Goal: Information Seeking & Learning: Learn about a topic

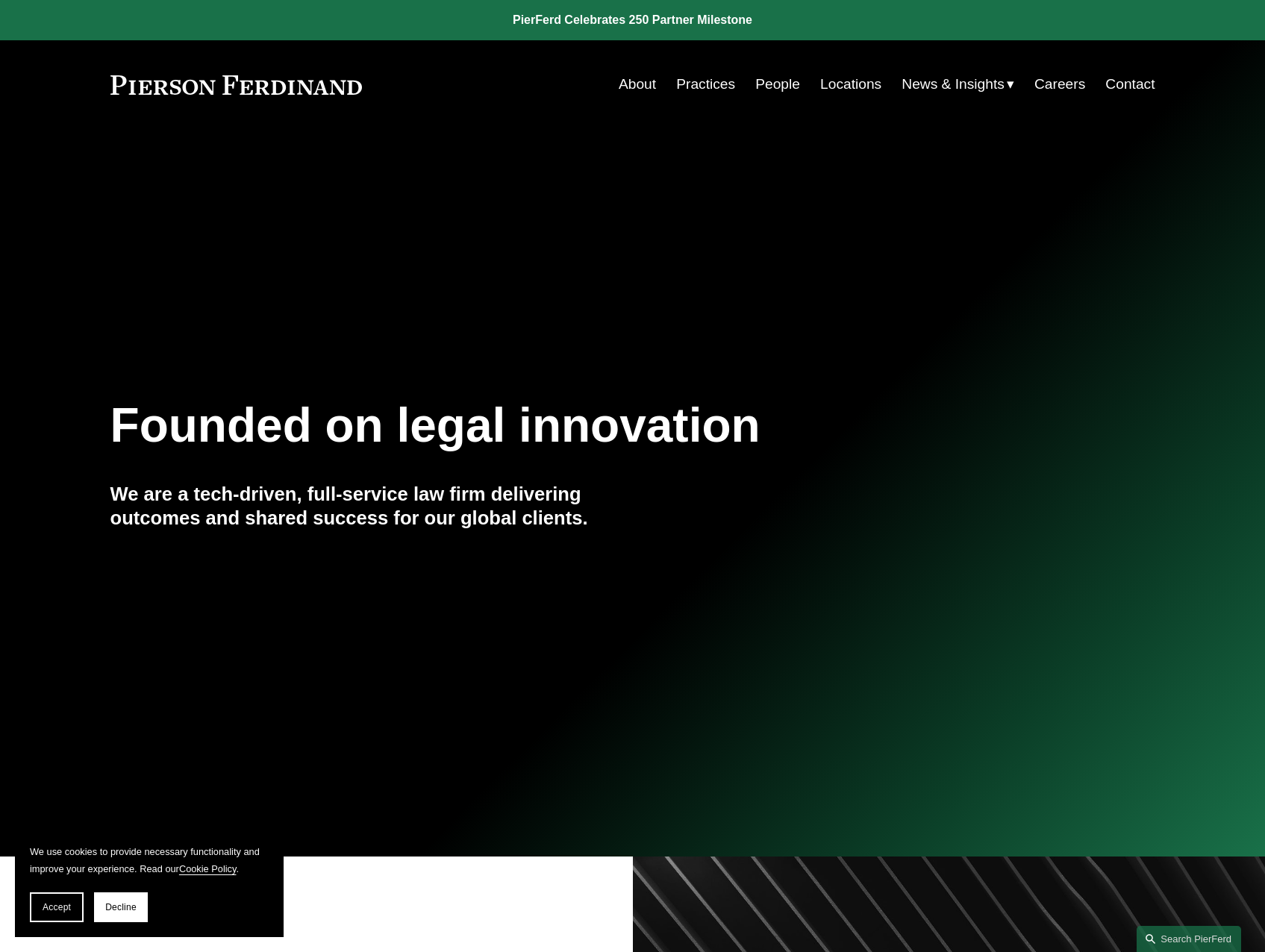
click at [760, 83] on link "People" at bounding box center [778, 83] width 45 height 28
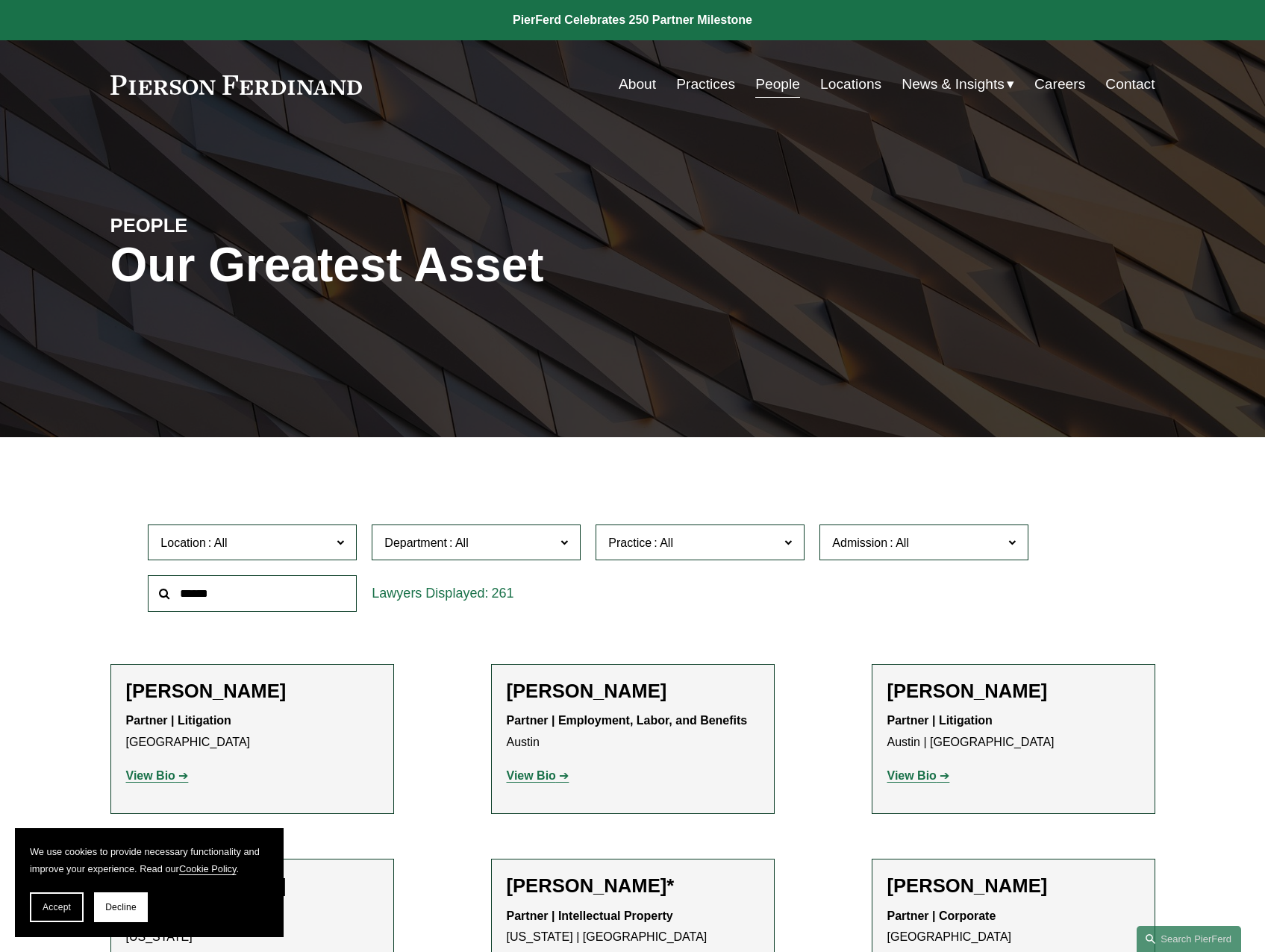
click at [294, 587] on input "text" at bounding box center [252, 593] width 209 height 36
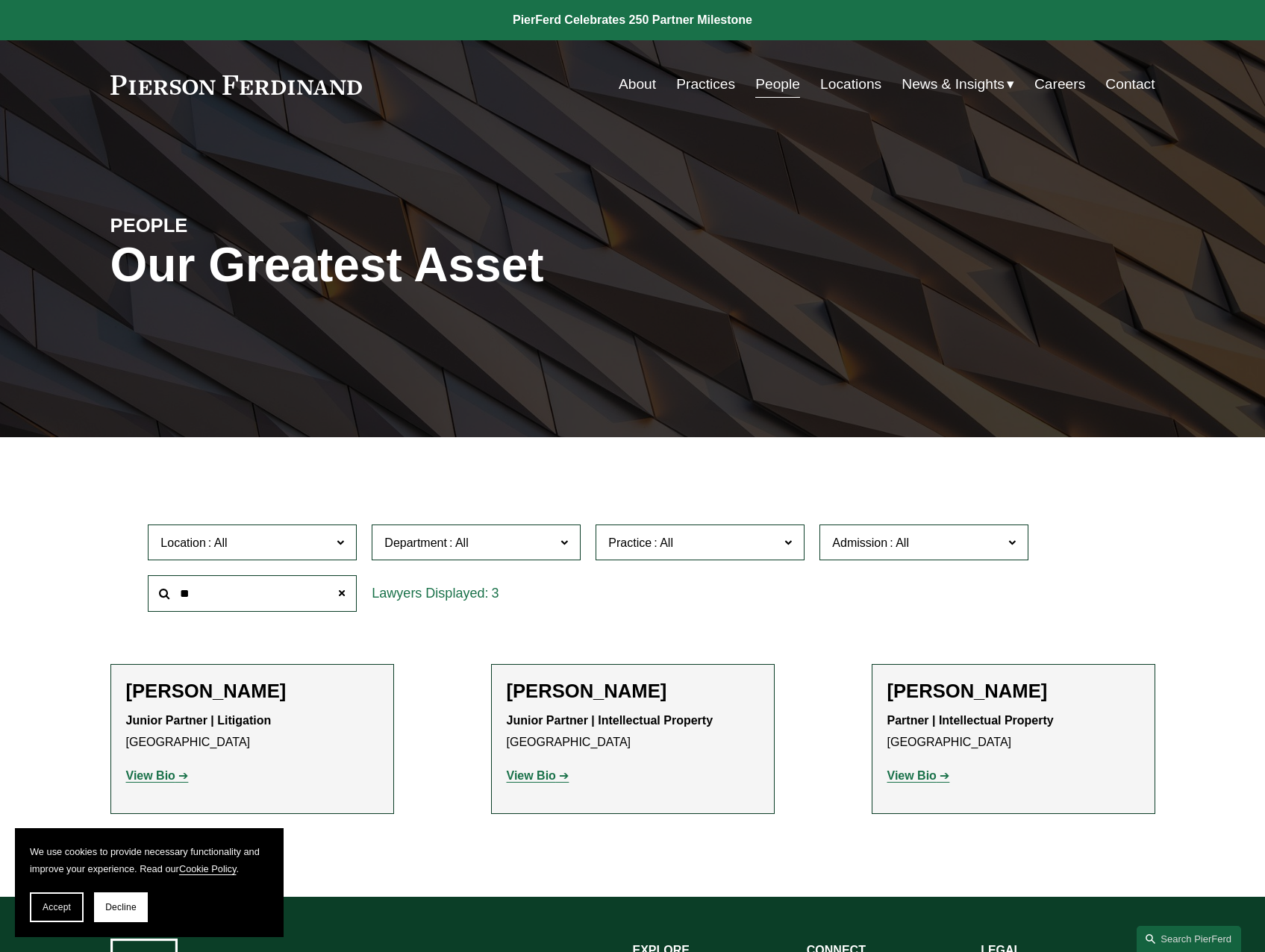
type input "*"
click at [159, 774] on strong "View Bio" at bounding box center [150, 776] width 49 height 13
drag, startPoint x: 287, startPoint y: 598, endPoint x: 113, endPoint y: 576, distance: 175.4
click at [113, 576] on div "Location All Atlanta Austin Boston Charlotte Chicago Cincinnati Cleveland Colum…" at bounding box center [632, 568] width 1045 height 102
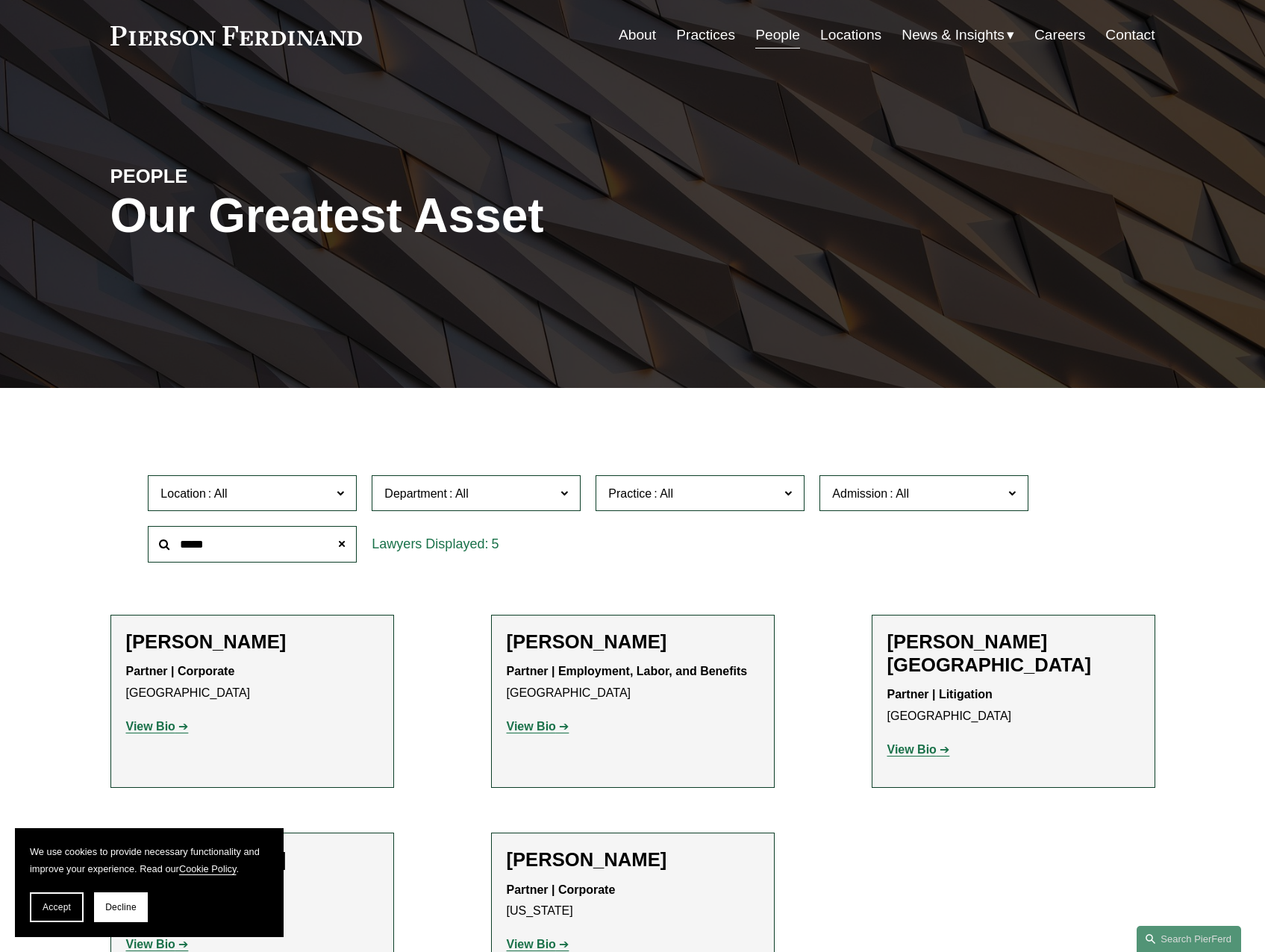
scroll to position [75, 0]
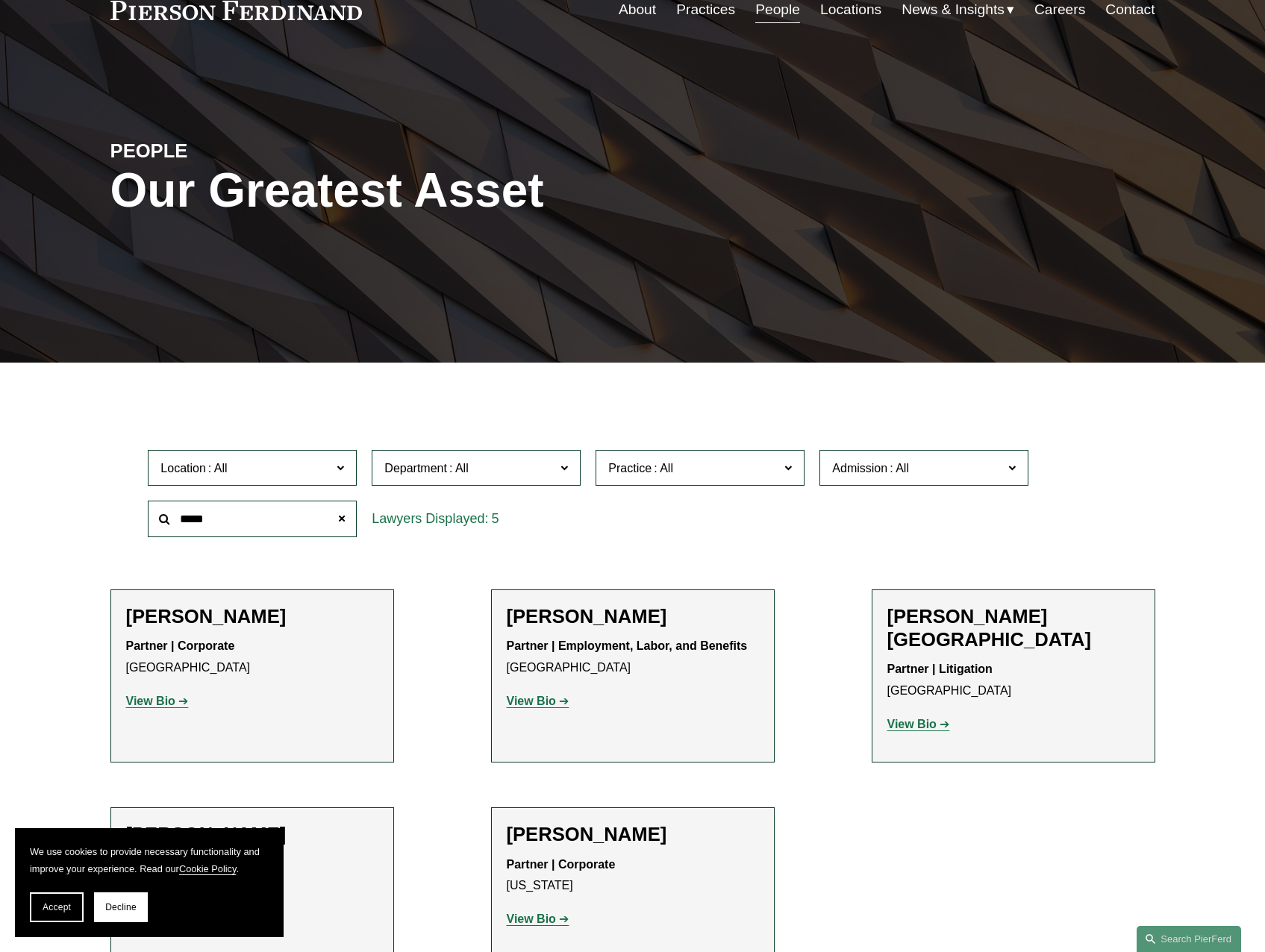
click at [922, 718] on strong "View Bio" at bounding box center [911, 724] width 49 height 13
drag, startPoint x: 262, startPoint y: 529, endPoint x: 157, endPoint y: 503, distance: 108.2
click at [157, 503] on input "*****" at bounding box center [252, 519] width 209 height 36
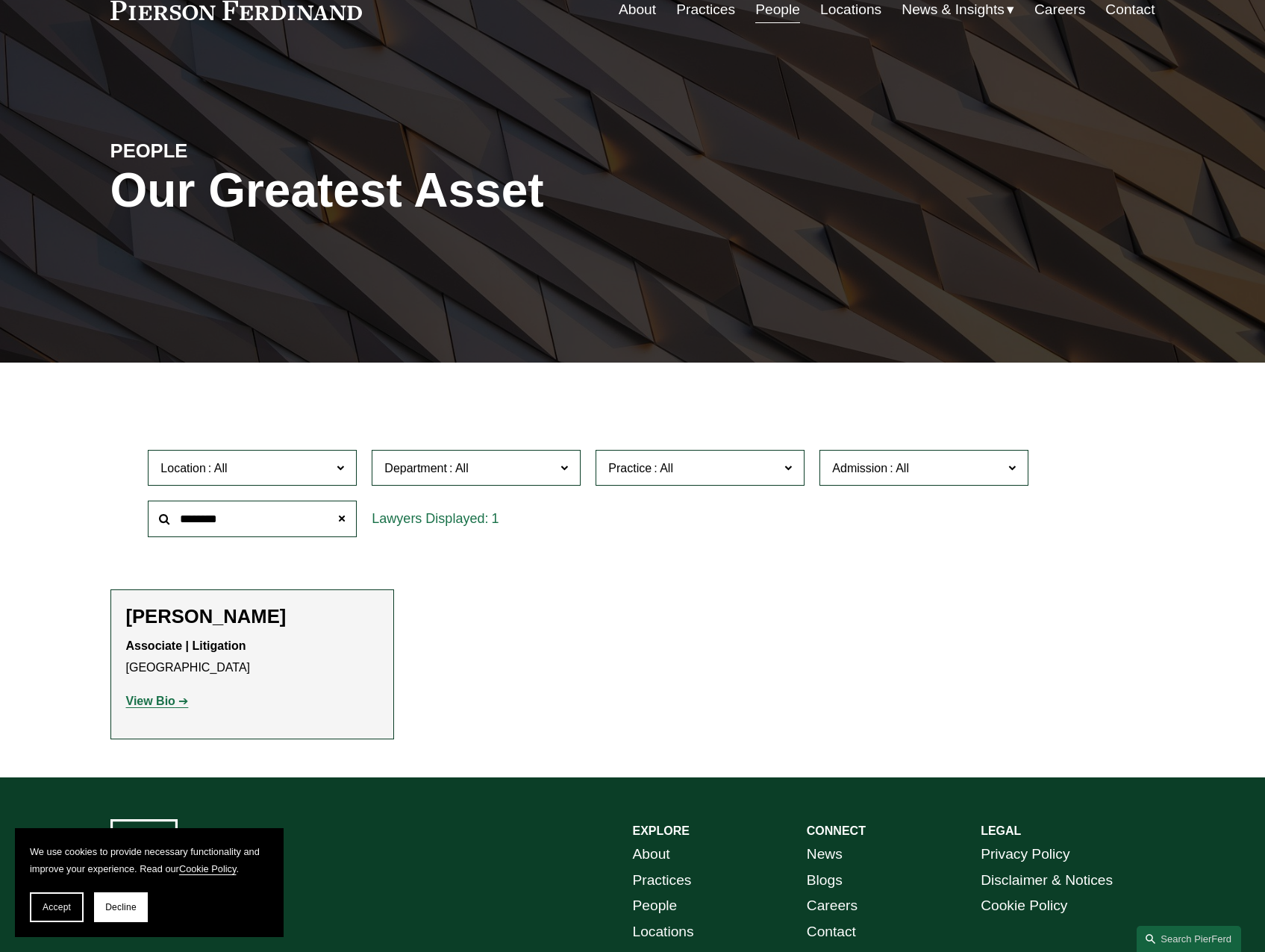
type input "********"
click at [160, 705] on strong "View Bio" at bounding box center [150, 701] width 49 height 13
click at [342, 517] on span at bounding box center [342, 518] width 30 height 30
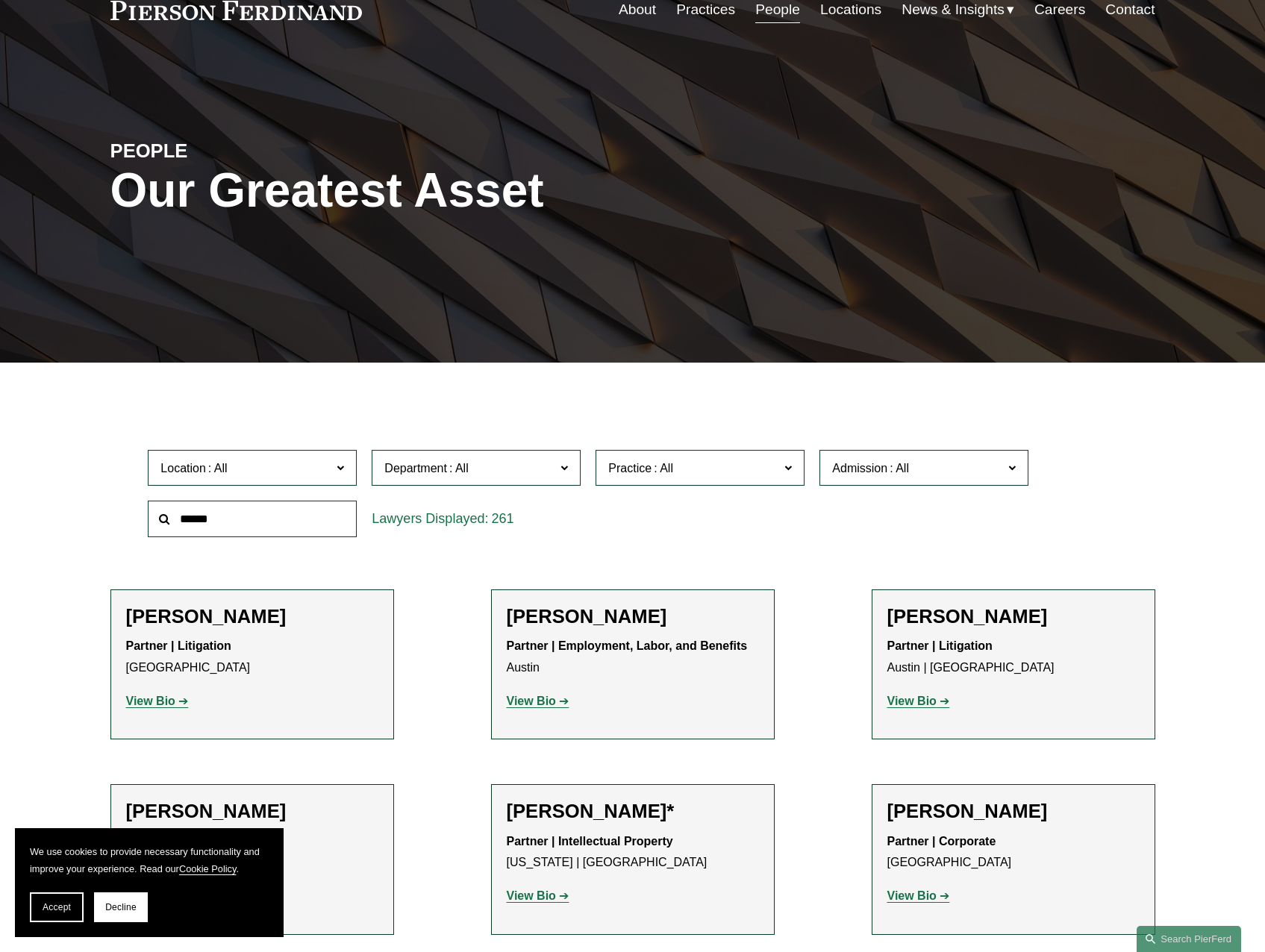
click at [332, 518] on input "text" at bounding box center [252, 519] width 209 height 36
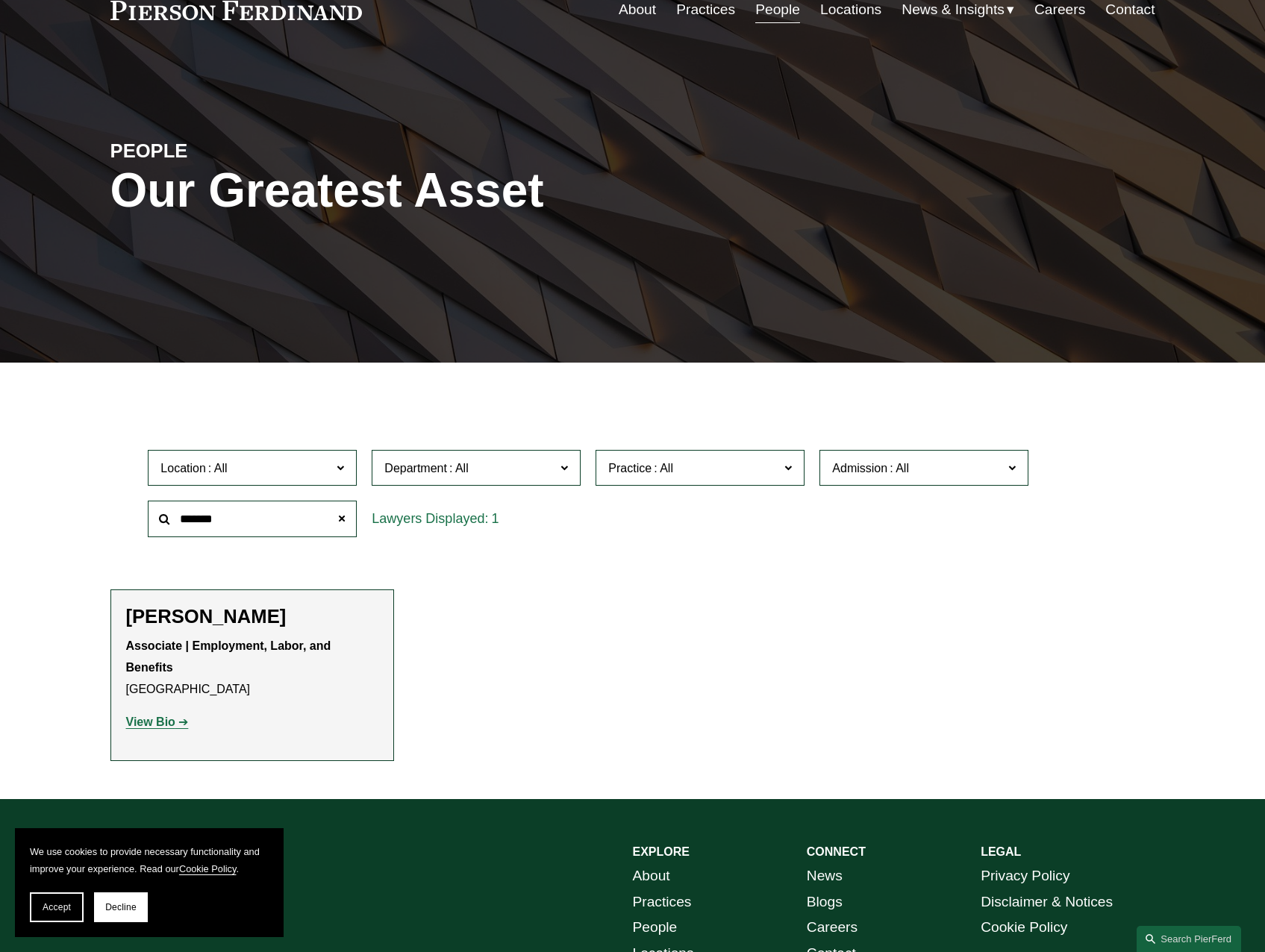
type input "*******"
click at [164, 720] on strong "View Bio" at bounding box center [150, 721] width 49 height 13
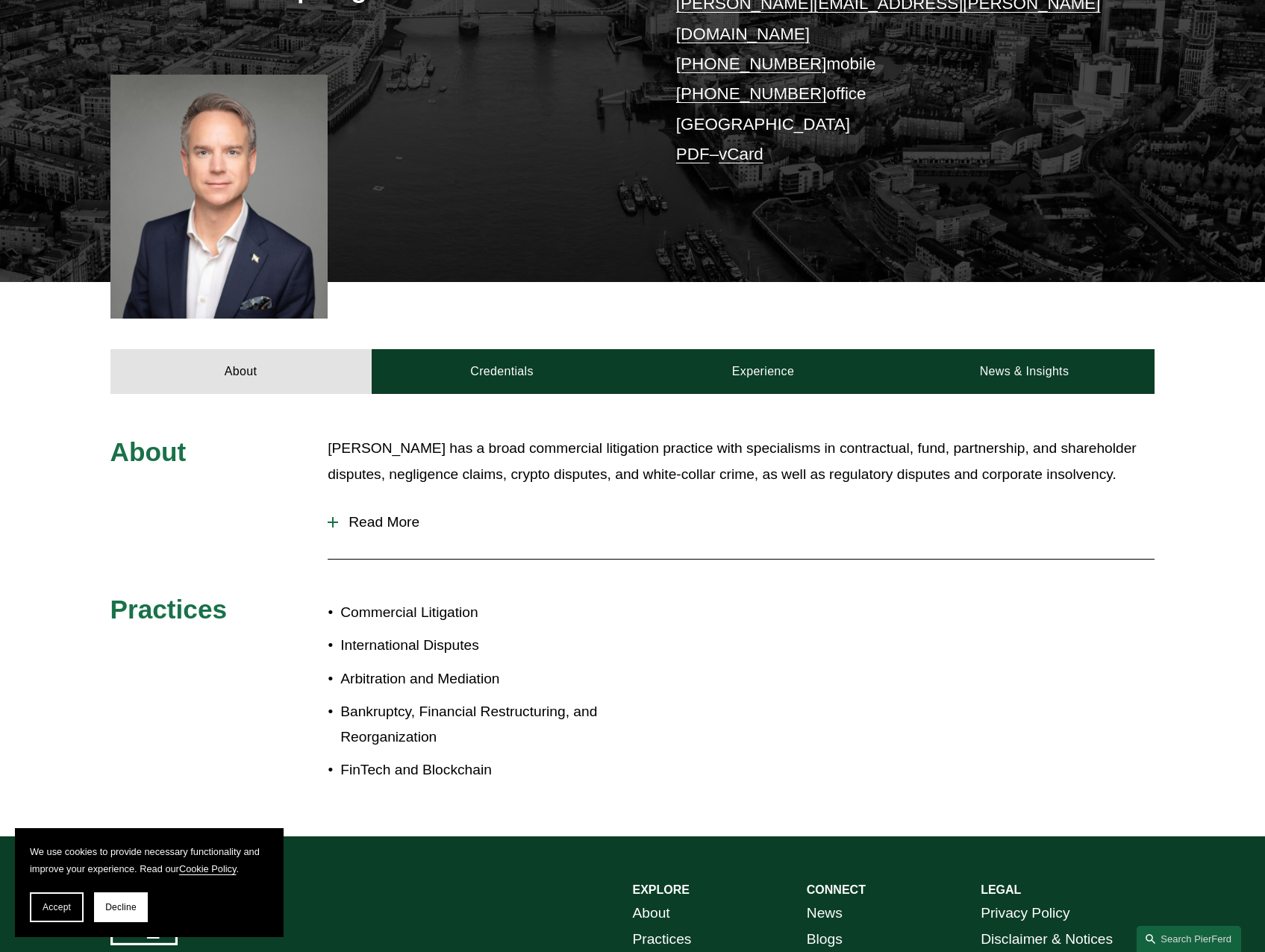
scroll to position [373, 0]
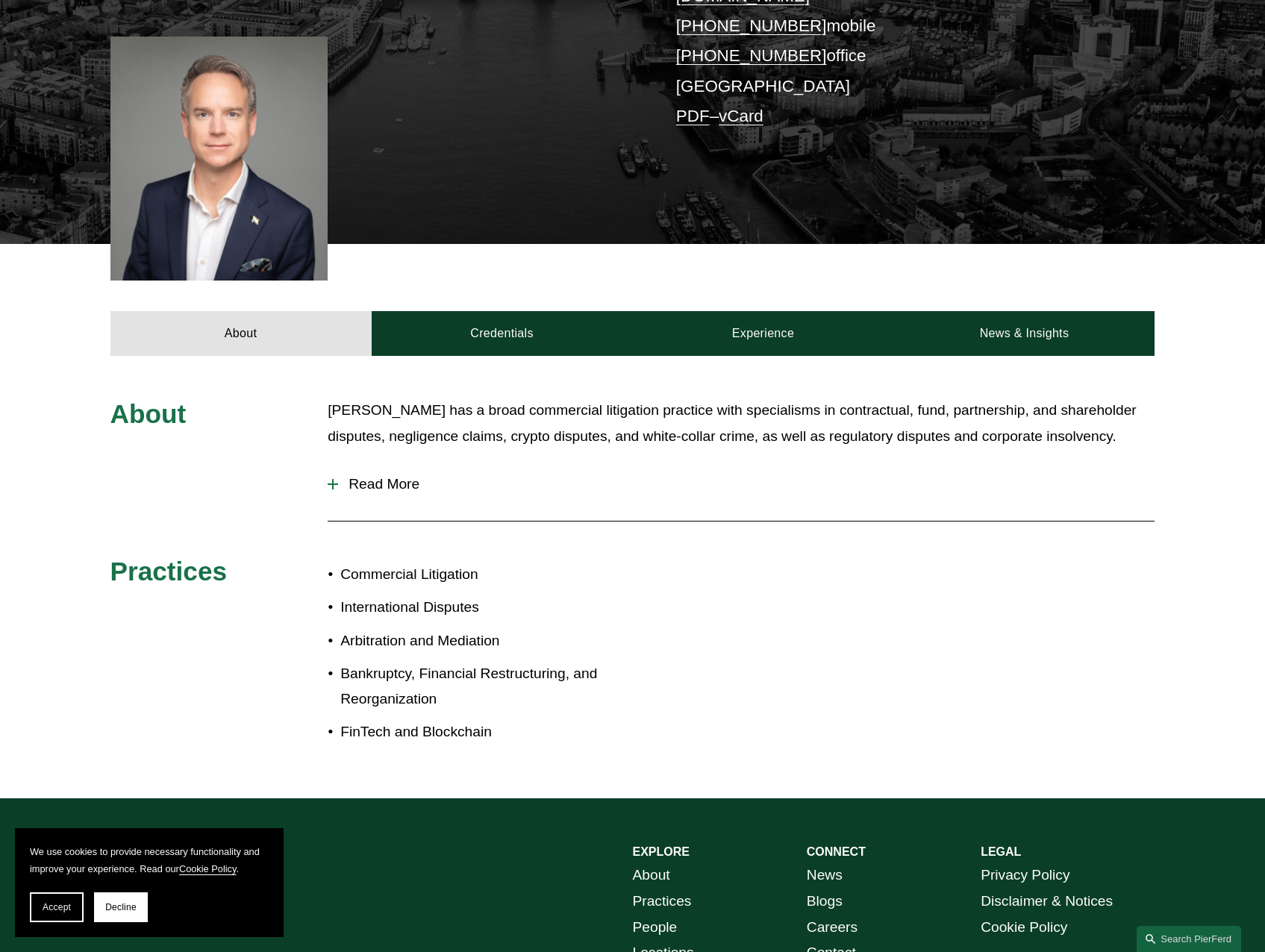
click at [389, 476] on span "Read More" at bounding box center [747, 484] width 816 height 16
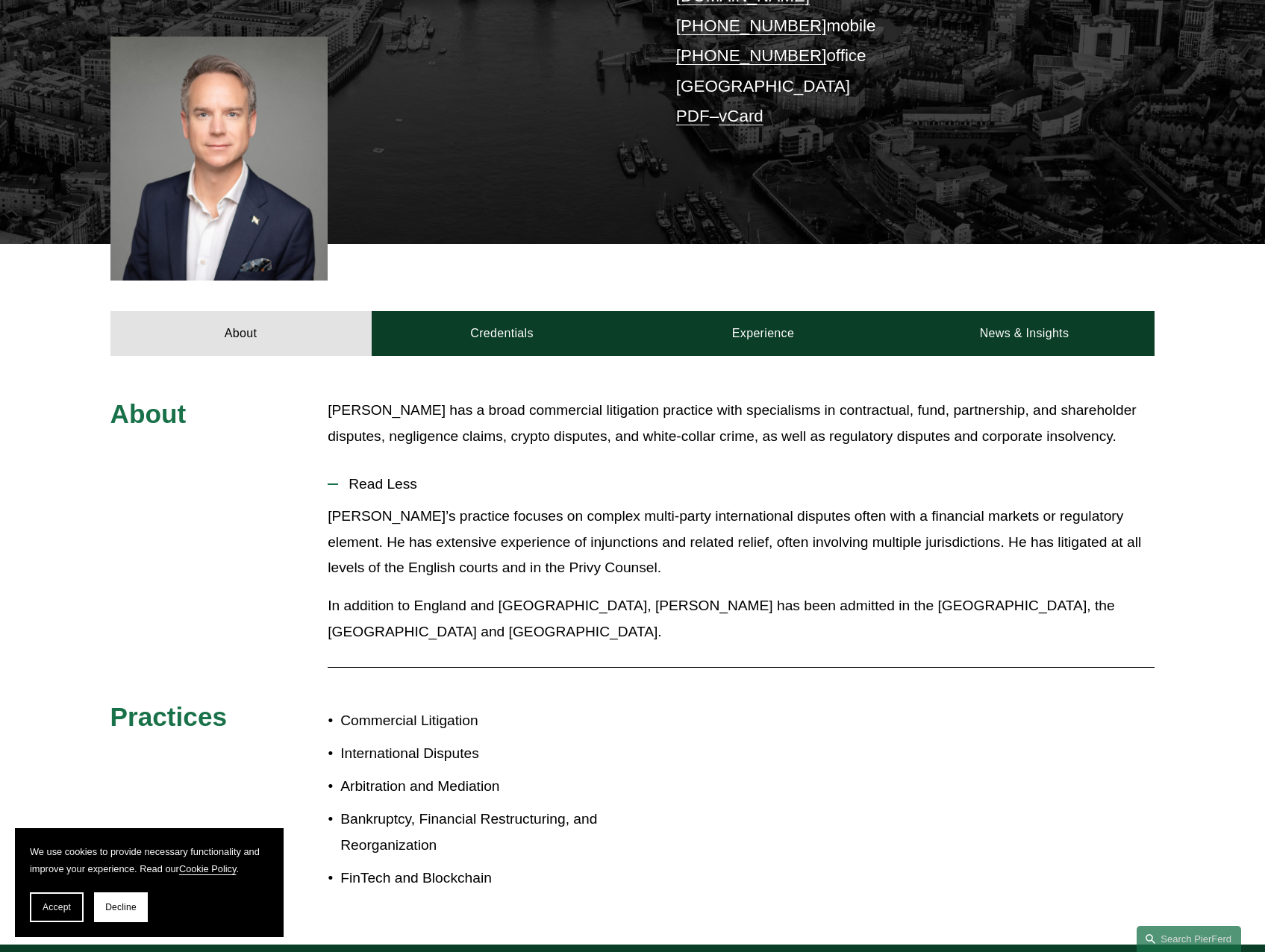
click at [389, 476] on span "Read Less" at bounding box center [747, 484] width 816 height 16
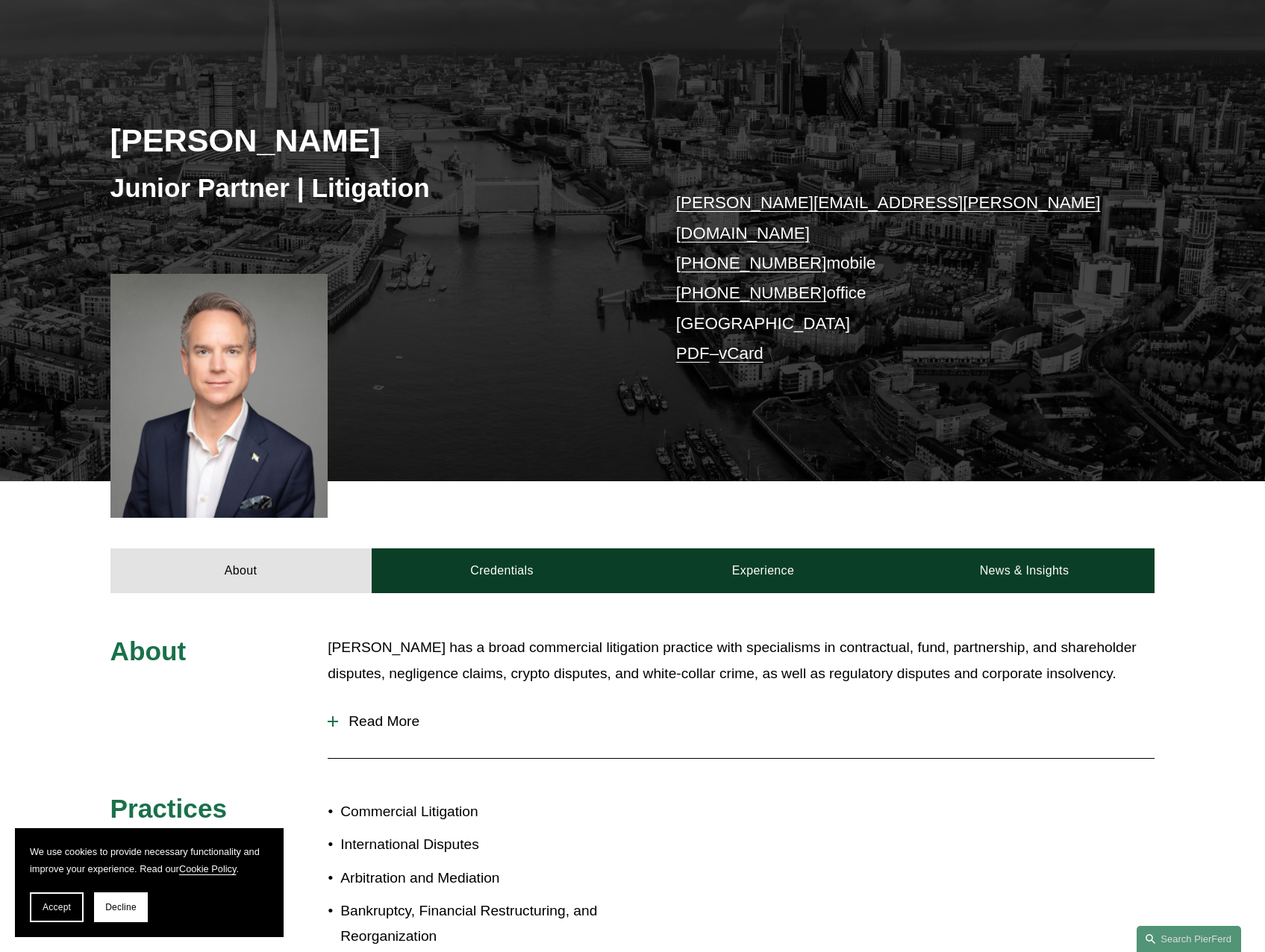
scroll to position [0, 0]
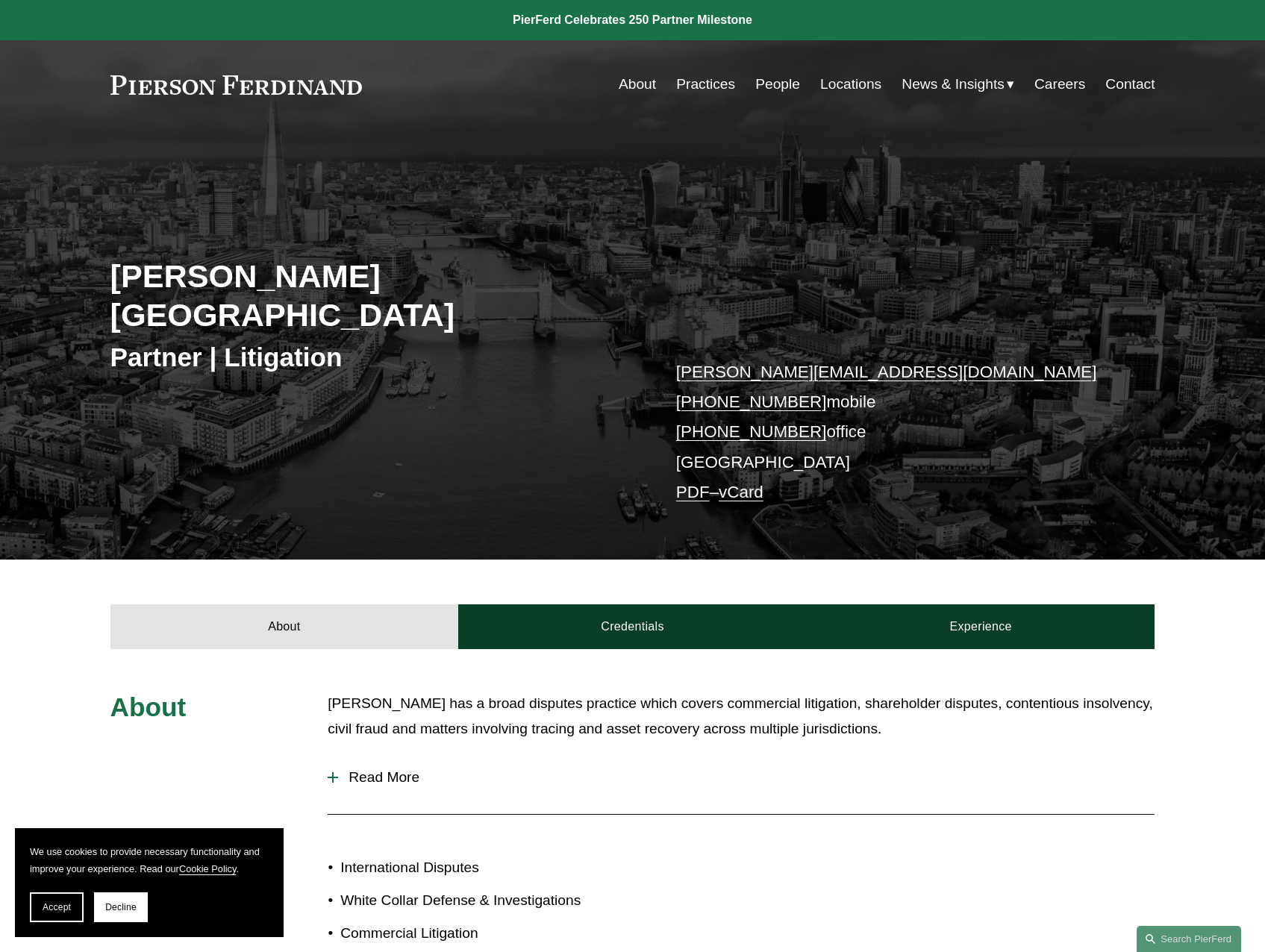
click at [405, 770] on span "Read More" at bounding box center [747, 777] width 816 height 16
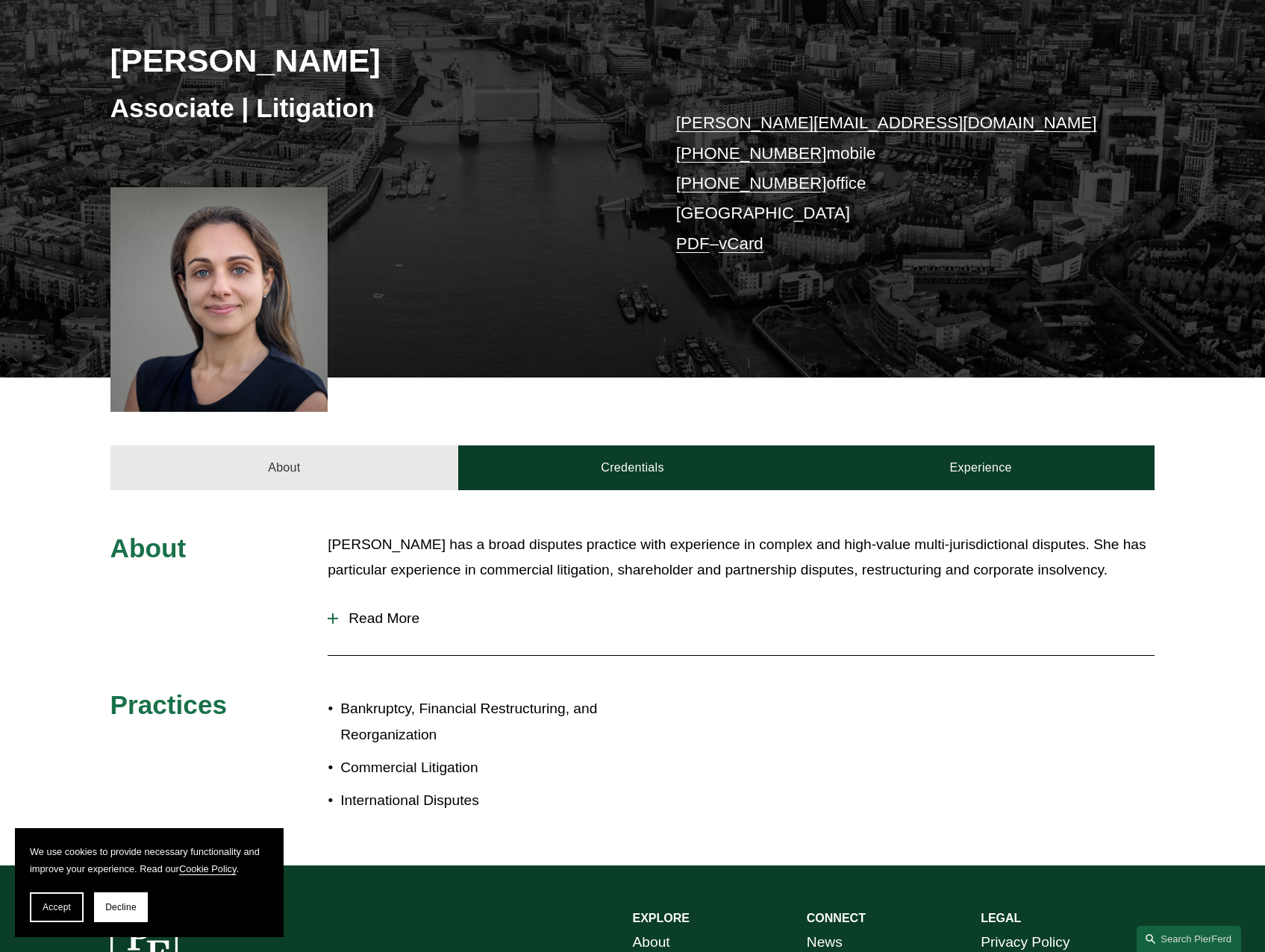
scroll to position [224, 0]
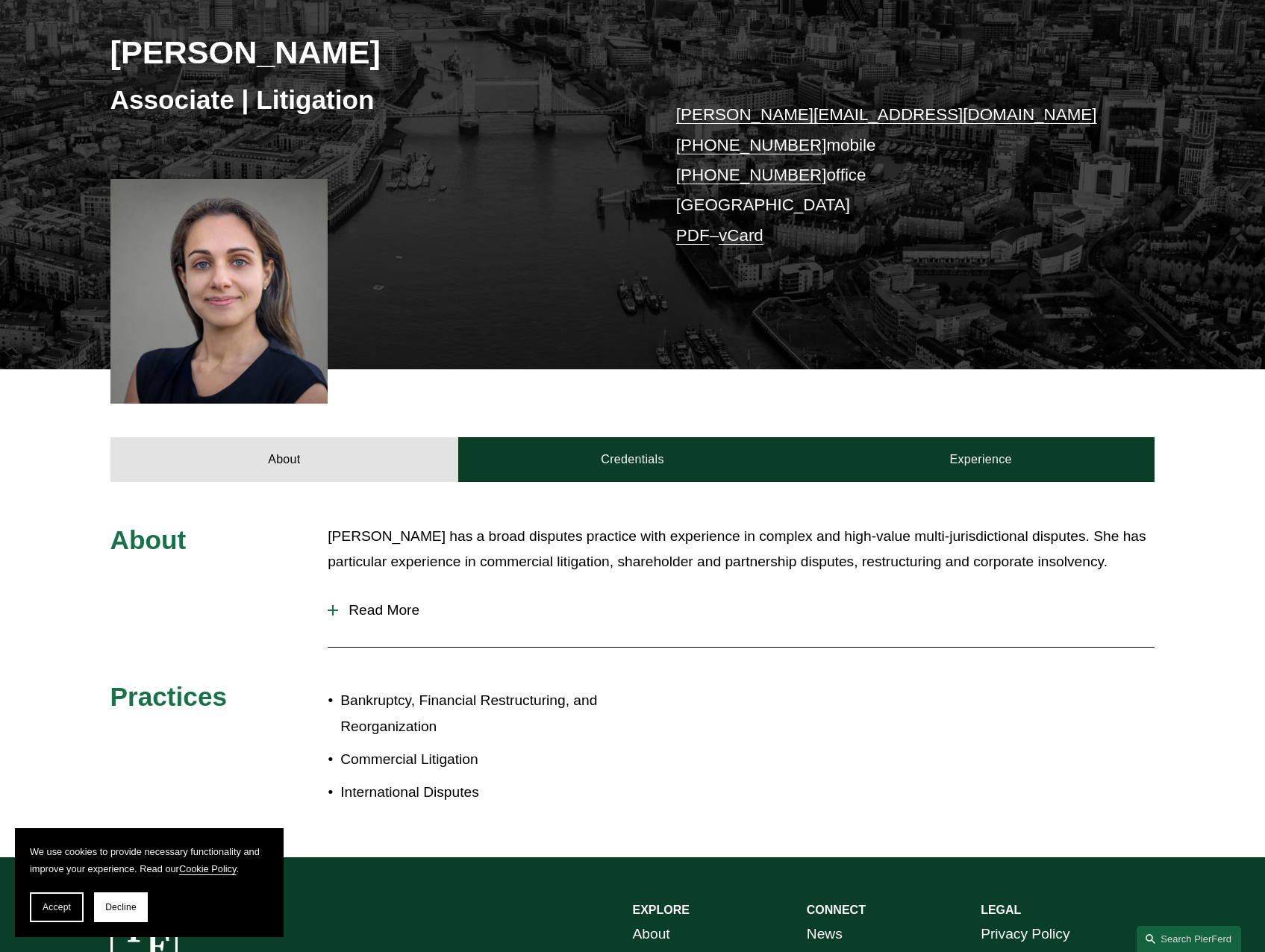
click at [403, 610] on span "Read More" at bounding box center [747, 609] width 816 height 16
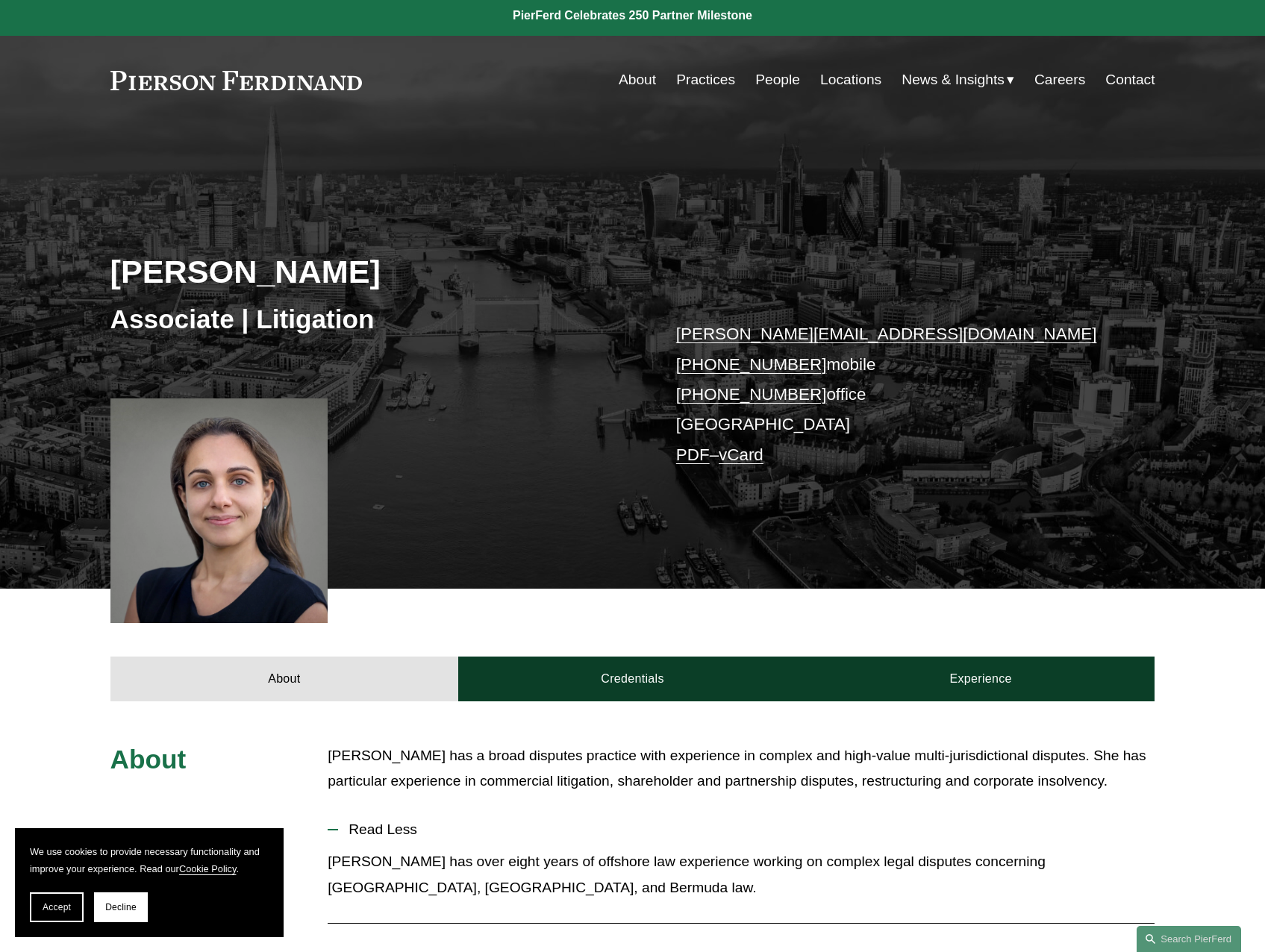
scroll to position [0, 0]
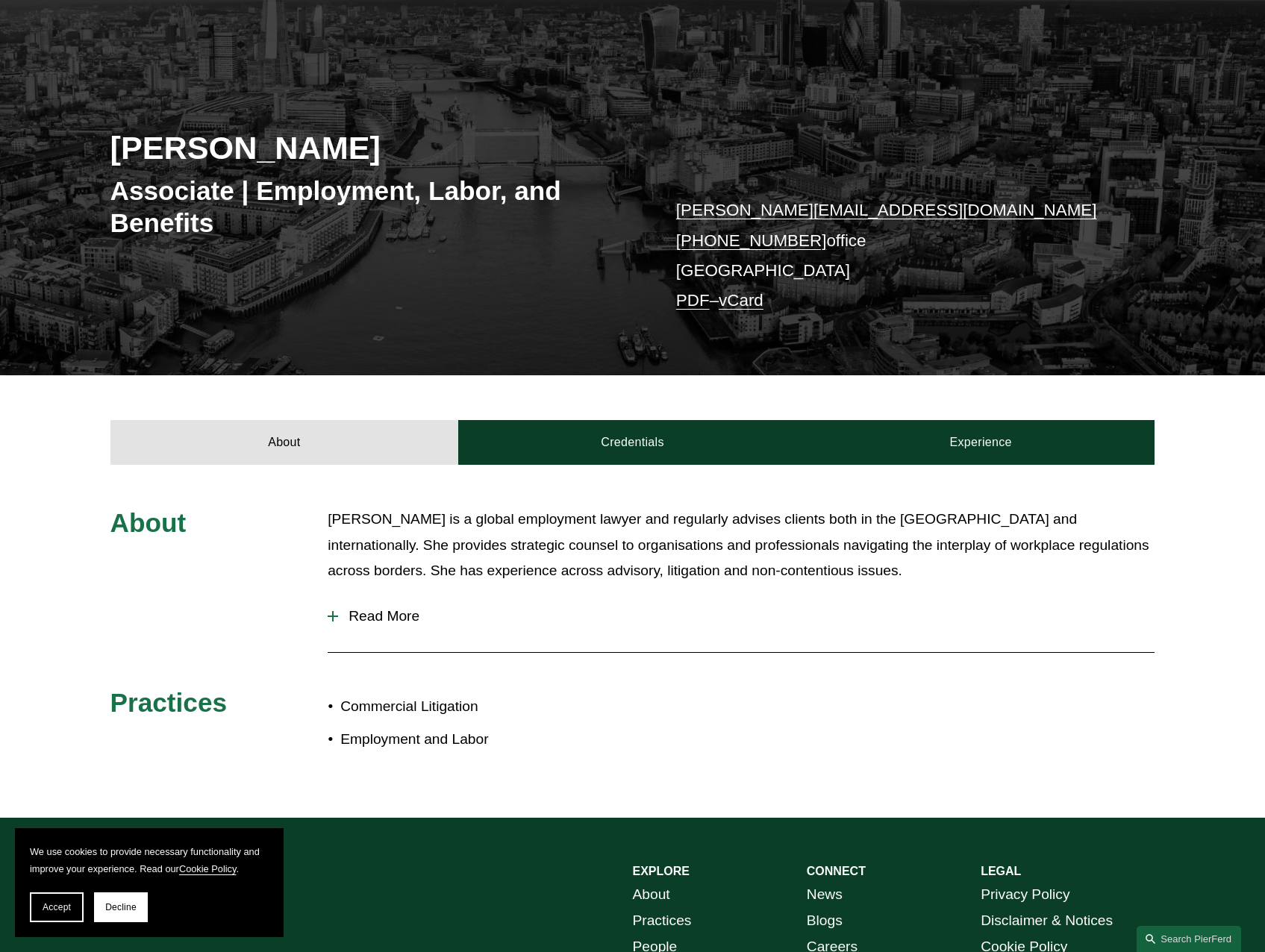
scroll to position [299, 0]
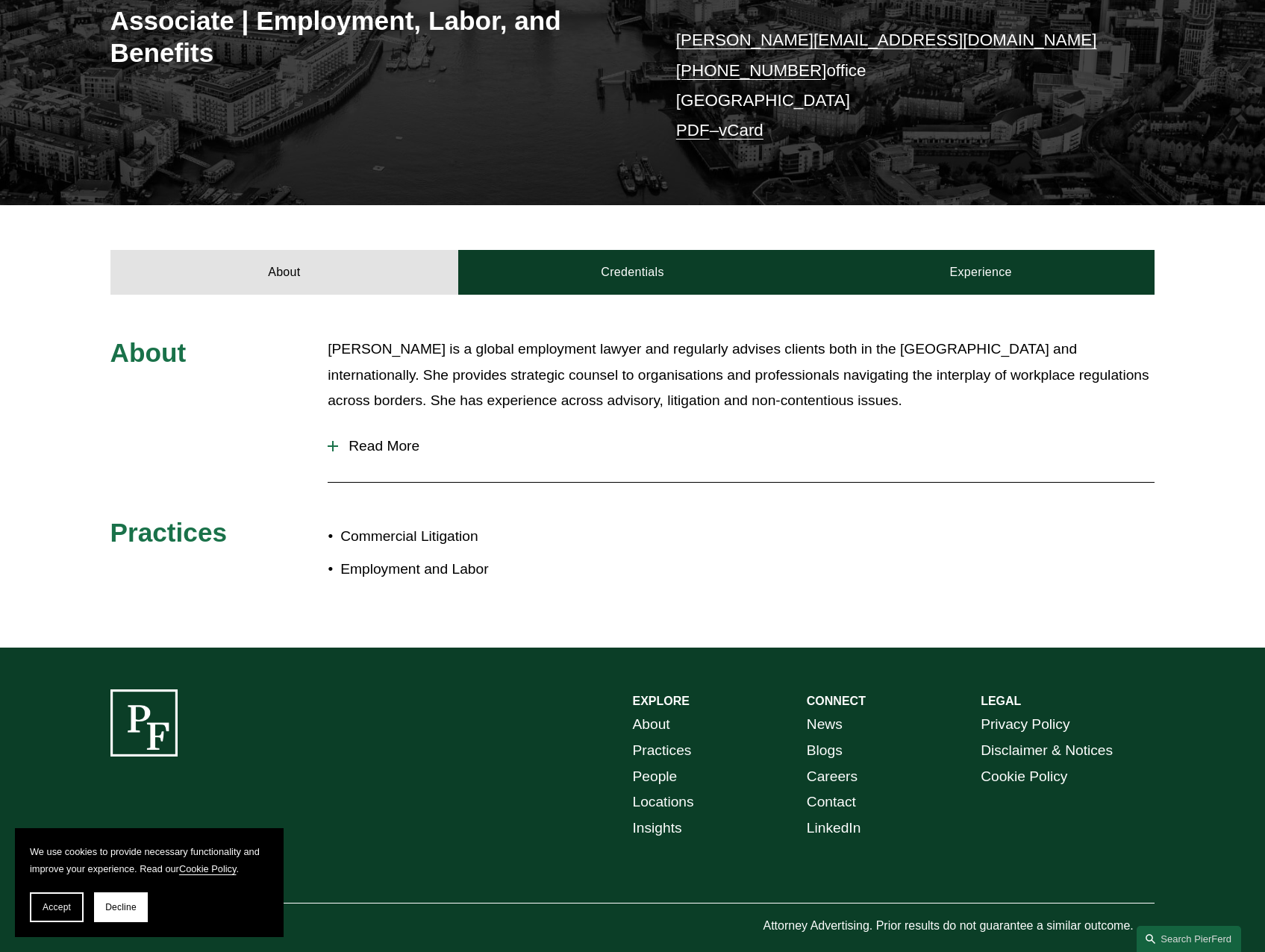
click at [369, 448] on span "Read More" at bounding box center [747, 446] width 816 height 16
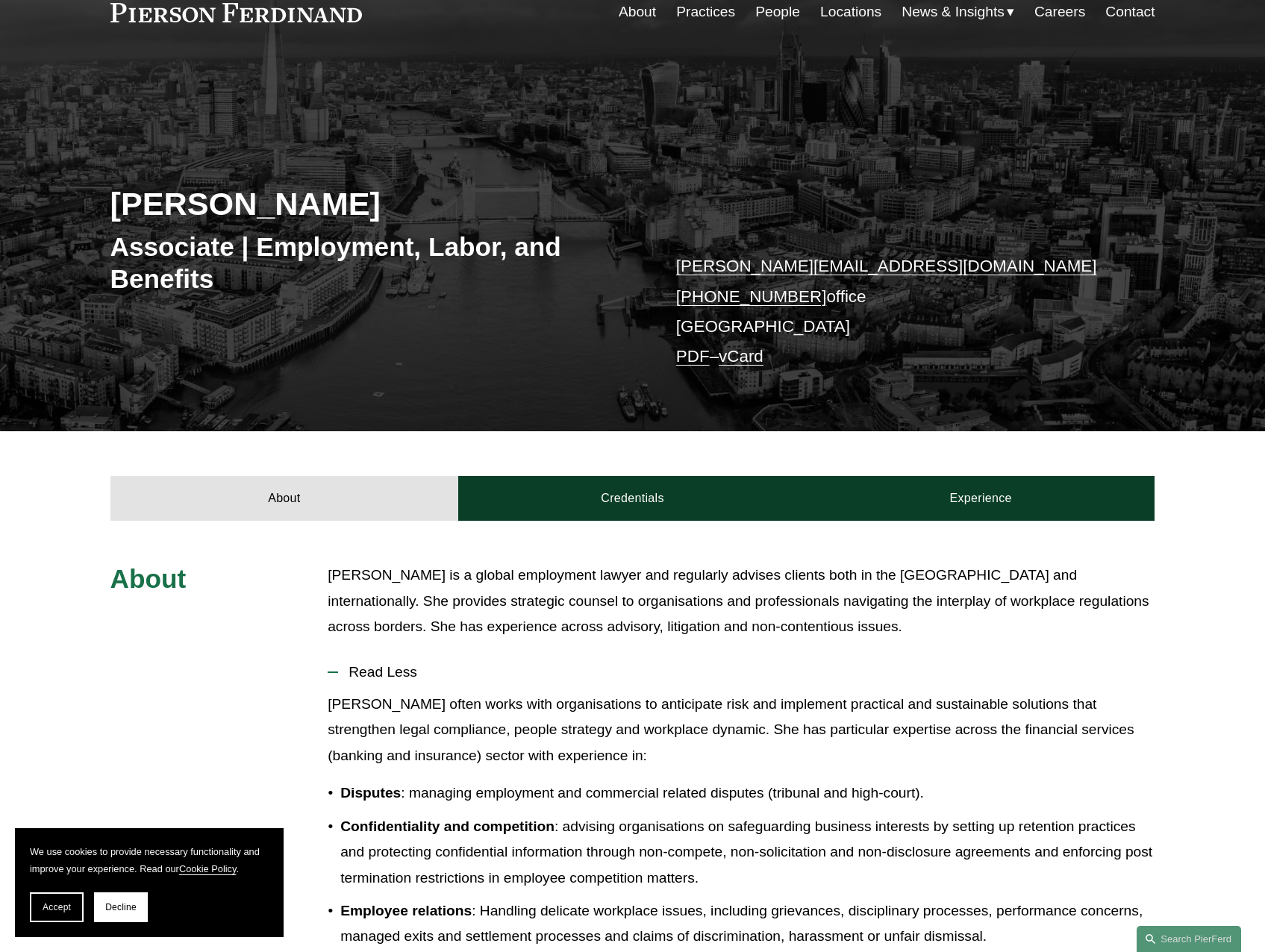
scroll to position [0, 0]
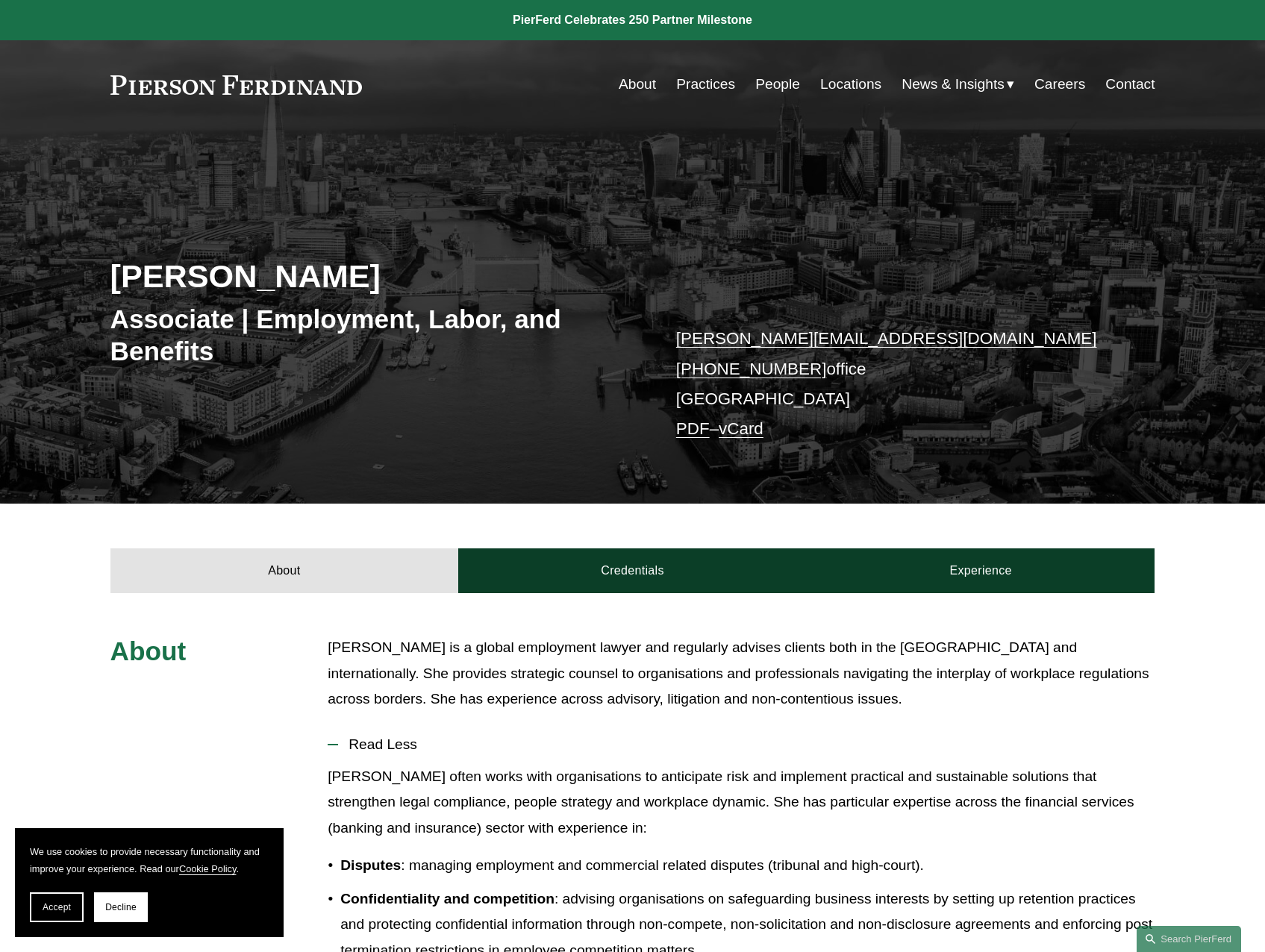
click at [221, 90] on link at bounding box center [236, 85] width 252 height 20
